Goal: Use online tool/utility: Utilize a website feature to perform a specific function

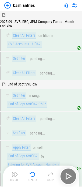
click at [6, 6] on img at bounding box center [7, 5] width 6 height 6
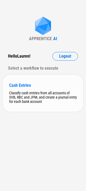
click at [26, 86] on div "Cash Entries" at bounding box center [43, 85] width 68 height 5
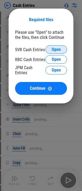
click at [57, 48] on span "Open" at bounding box center [55, 49] width 9 height 4
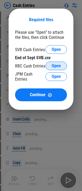
click at [59, 64] on span "Open" at bounding box center [55, 66] width 9 height 4
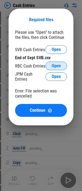
click at [51, 64] on span "Open" at bounding box center [55, 66] width 9 height 4
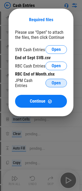
click at [58, 84] on span "Open" at bounding box center [55, 83] width 9 height 4
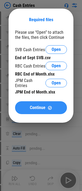
click at [38, 106] on span "Continue" at bounding box center [38, 108] width 16 height 4
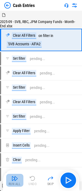
click at [16, 179] on img "button" at bounding box center [15, 178] width 6 height 6
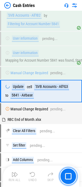
scroll to position [741, 0]
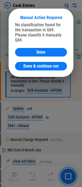
click at [43, 64] on span "Done & continue run" at bounding box center [40, 66] width 35 height 4
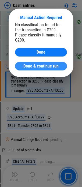
click at [26, 64] on span "Done & continue run" at bounding box center [40, 66] width 35 height 4
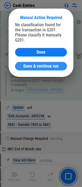
click at [51, 64] on span "Done & continue run" at bounding box center [40, 66] width 35 height 4
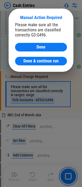
scroll to position [804, 0]
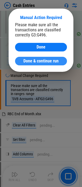
click at [50, 61] on span "Done & continue run" at bounding box center [40, 61] width 35 height 4
click at [35, 60] on span "Done & continue run" at bounding box center [40, 61] width 35 height 4
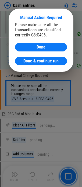
click at [43, 60] on span "Done & continue run" at bounding box center [40, 61] width 35 height 4
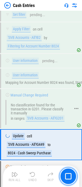
scroll to position [702, 0]
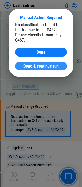
click at [32, 64] on button "Done & continue run" at bounding box center [41, 66] width 52 height 9
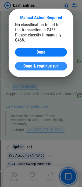
click at [27, 64] on span "Done & continue run" at bounding box center [40, 66] width 35 height 4
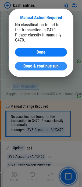
click at [36, 64] on button "Done & continue run" at bounding box center [41, 66] width 52 height 9
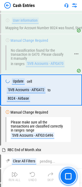
scroll to position [768, 0]
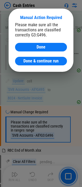
click at [38, 62] on span "Done & continue run" at bounding box center [40, 61] width 35 height 4
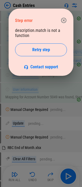
scroll to position [1680, 0]
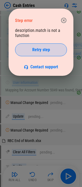
click at [51, 51] on div "Retry step" at bounding box center [41, 50] width 38 height 4
click at [46, 49] on span "Retry step" at bounding box center [41, 50] width 18 height 4
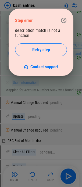
click at [46, 49] on span "Retry step" at bounding box center [41, 50] width 18 height 4
click at [66, 18] on icon "button" at bounding box center [63, 20] width 6 height 6
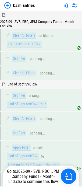
scroll to position [3419, 0]
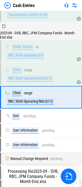
scroll to position [1620, 0]
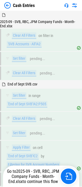
scroll to position [3419, 0]
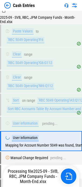
scroll to position [1680, 0]
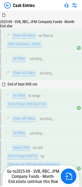
scroll to position [3419, 0]
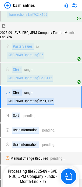
scroll to position [1620, 0]
